Goal: Transaction & Acquisition: Book appointment/travel/reservation

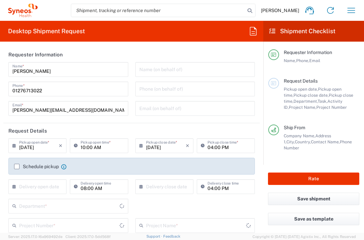
type input "3235"
type input "[GEOGRAPHIC_DATA]"
type input "Syneos Health UK Limited"
click at [16, 165] on label "Schedule pickup" at bounding box center [36, 166] width 45 height 5
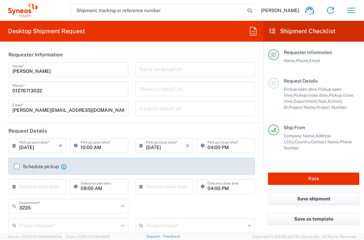
click at [17, 167] on input "Schedule pickup" at bounding box center [17, 167] width 0 height 0
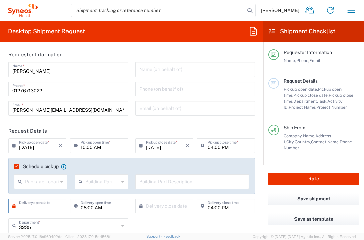
click at [44, 208] on input "text" at bounding box center [39, 206] width 40 height 12
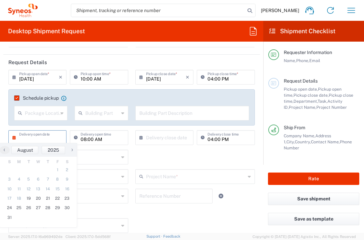
scroll to position [119, 0]
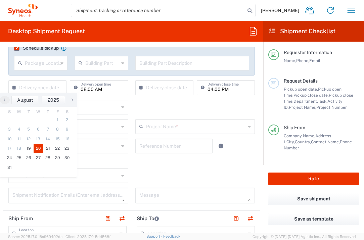
click at [38, 146] on span "20" at bounding box center [39, 148] width 10 height 9
type input "[DATE]"
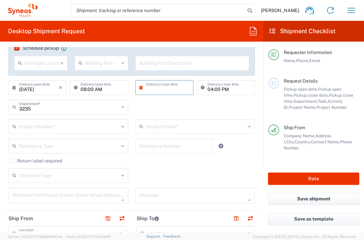
click at [151, 87] on input "text" at bounding box center [166, 87] width 40 height 12
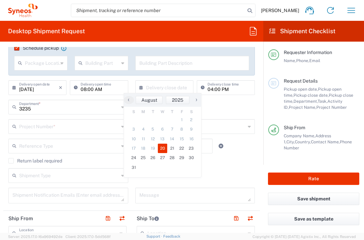
click at [162, 148] on span "20" at bounding box center [163, 148] width 10 height 9
type input "[DATE]"
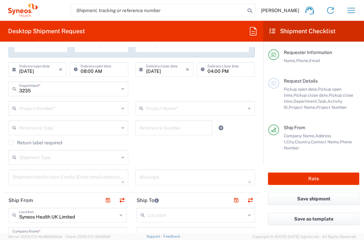
scroll to position [138, 0]
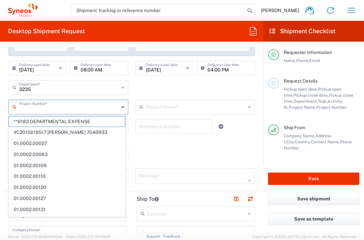
click at [76, 107] on input "text" at bounding box center [69, 107] width 100 height 12
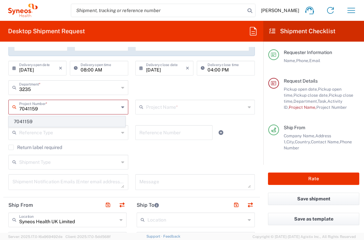
type input "7041159"
click at [63, 121] on span "7041159" at bounding box center [67, 122] width 116 height 10
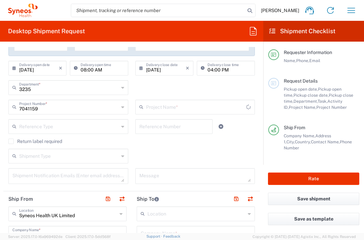
type input "Mirum 7041159"
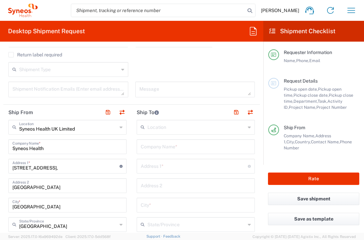
scroll to position [247, 0]
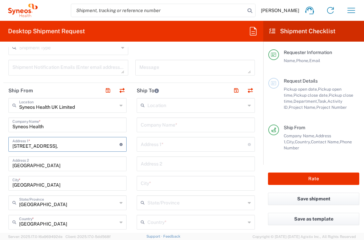
drag, startPoint x: 61, startPoint y: 144, endPoint x: -3, endPoint y: 142, distance: 64.2
click at [0, 142] on html "[PERSON_NAME] Home Shipment estimator Shipment tracking Desktop shipment reques…" at bounding box center [182, 120] width 364 height 240
type input "1"
type input "[STREET_ADDRESS]"
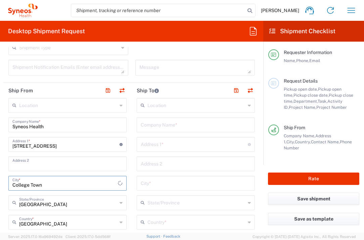
type input "College Town"
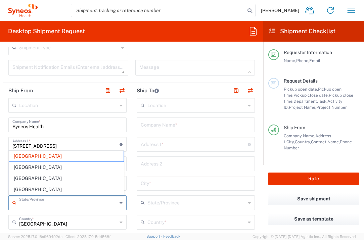
type input "[GEOGRAPHIC_DATA]"
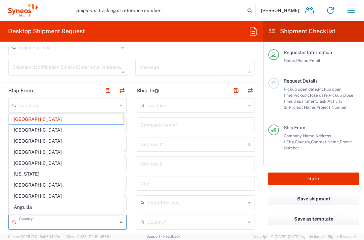
type input "[GEOGRAPHIC_DATA]"
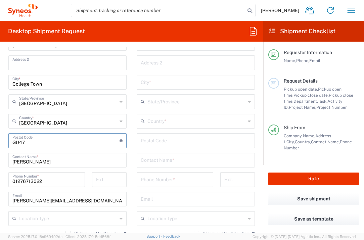
type input "GU47 0YA"
type input "[PERSON_NAME]"
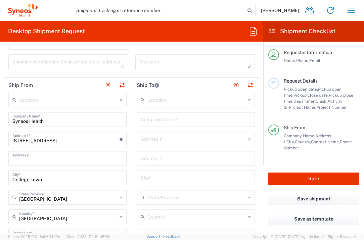
scroll to position [251, 0]
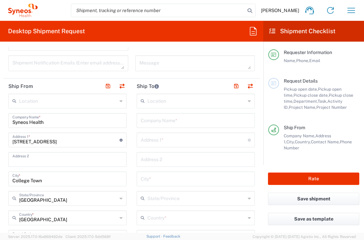
type input "01276713657"
click at [164, 119] on input "text" at bounding box center [196, 120] width 110 height 12
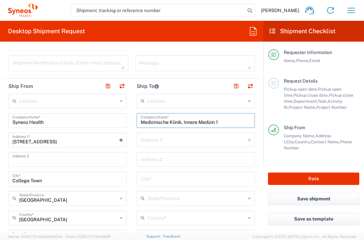
type input "Medizinische Klinik, Innere Medizin 1"
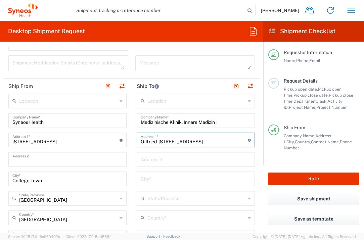
type input "Ottfried-[STREET_ADDRESS]"
type input "Tubingen"
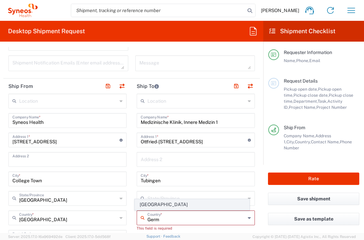
click at [143, 200] on span "[GEOGRAPHIC_DATA]" at bounding box center [192, 205] width 115 height 10
type input "[GEOGRAPHIC_DATA]"
type input "Sender/Shipper"
type input "Delivery Duty Paid"
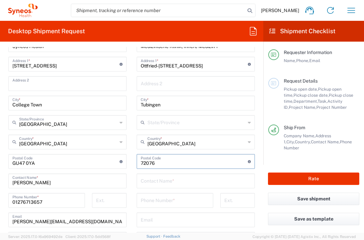
scroll to position [327, 0]
type input "72076"
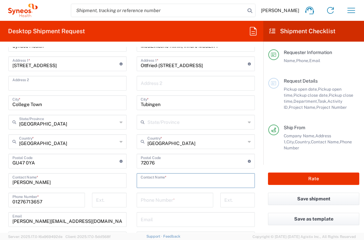
click at [146, 179] on input "text" at bounding box center [196, 180] width 110 height 12
type input "[PERSON_NAME]"
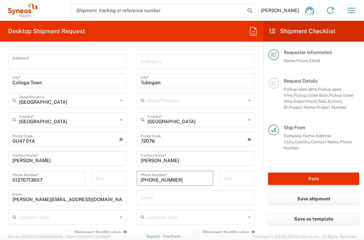
scroll to position [364, 0]
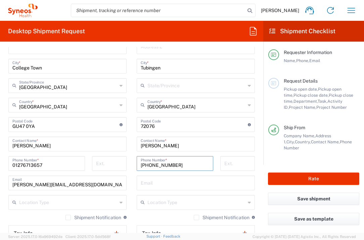
type input "[PHONE_NUMBER]"
click at [151, 185] on input "text" at bounding box center [196, 183] width 110 height 12
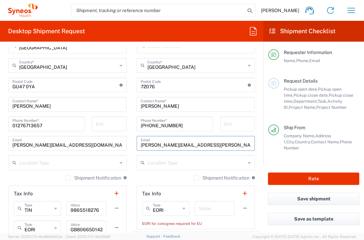
scroll to position [416, 0]
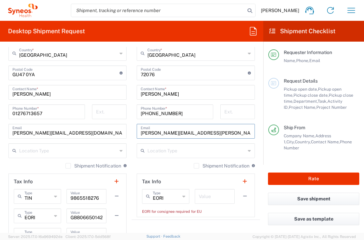
type input "[PERSON_NAME][EMAIL_ADDRESS][PERSON_NAME][DOMAIN_NAME]"
click at [202, 197] on input "text" at bounding box center [215, 196] width 32 height 12
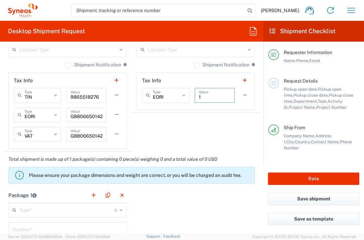
scroll to position [525, 0]
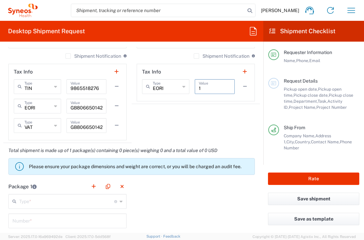
type input "1"
click at [58, 201] on input "text" at bounding box center [66, 201] width 95 height 12
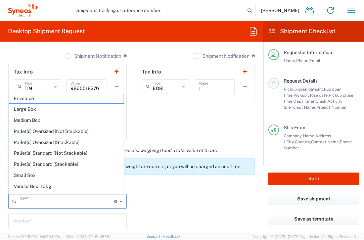
click at [57, 98] on span "Envelope" at bounding box center [66, 98] width 115 height 10
type input "Envelope"
type input "1"
type input "9.5"
type input "12.5"
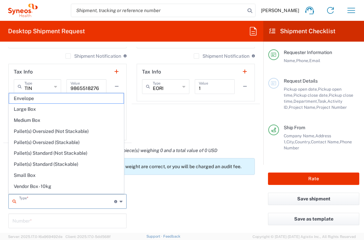
type input "0.25"
type input "in"
type input "0.45"
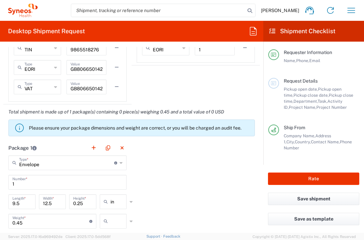
scroll to position [637, 0]
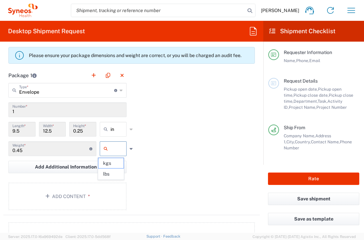
click at [111, 147] on input "text" at bounding box center [119, 148] width 17 height 11
click at [111, 173] on span "lbs" at bounding box center [110, 174] width 25 height 10
type input "lbs"
click at [80, 193] on button "Add Content *" at bounding box center [67, 197] width 118 height 28
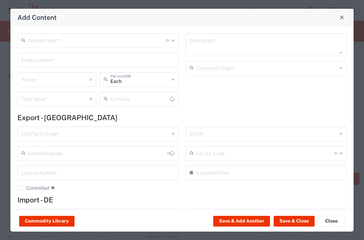
type input "US Dollar"
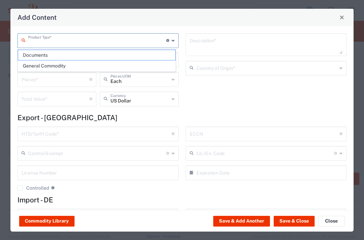
click at [83, 44] on input "text" at bounding box center [97, 40] width 138 height 12
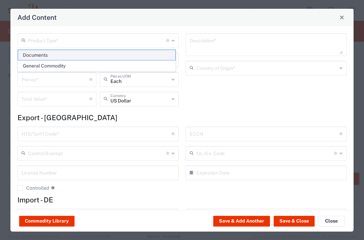
click at [82, 50] on span "Documents" at bounding box center [96, 55] width 157 height 10
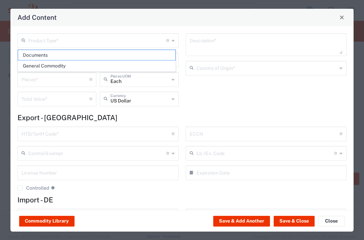
type input "Documents"
type input "1"
type textarea "Documents"
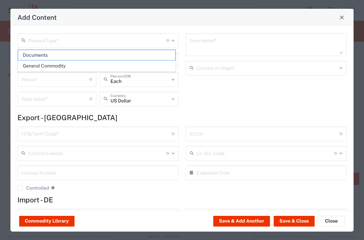
type input "[GEOGRAPHIC_DATA]"
type input "0000.00.0000"
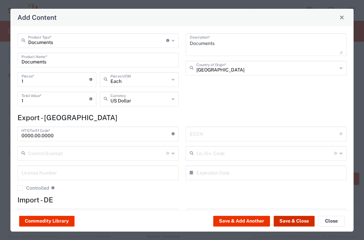
click at [280, 221] on button "Save & Close" at bounding box center [294, 221] width 41 height 11
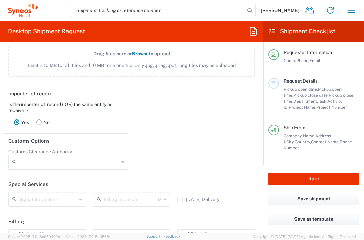
scroll to position [983, 0]
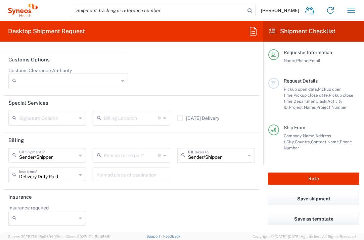
click at [123, 161] on input "text" at bounding box center [131, 155] width 54 height 12
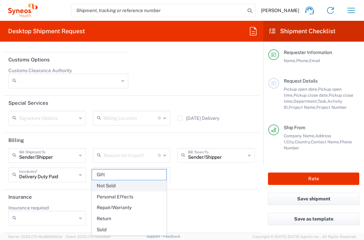
click at [116, 183] on span "Not Sold" at bounding box center [129, 186] width 75 height 10
type input "Not Sold"
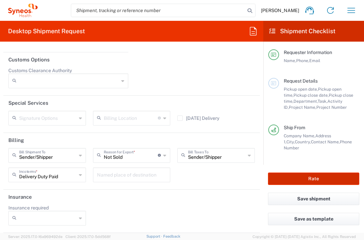
click at [280, 181] on button "Rate" at bounding box center [313, 179] width 91 height 12
type input "7041159"
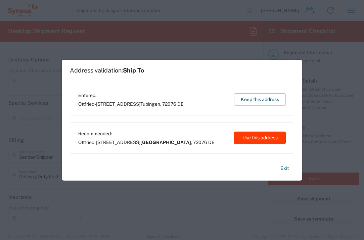
click at [239, 142] on button "Use this address" at bounding box center [260, 138] width 52 height 12
type input "[GEOGRAPHIC_DATA]"
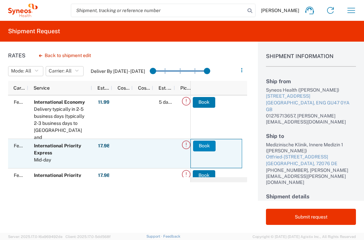
click at [213, 148] on button "Book" at bounding box center [204, 146] width 23 height 11
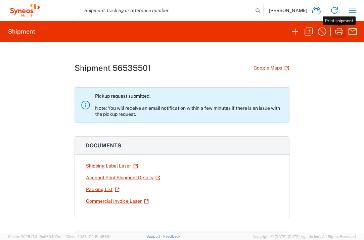
click at [338, 33] on icon "button" at bounding box center [339, 31] width 11 height 11
